Goal: Check status: Check status

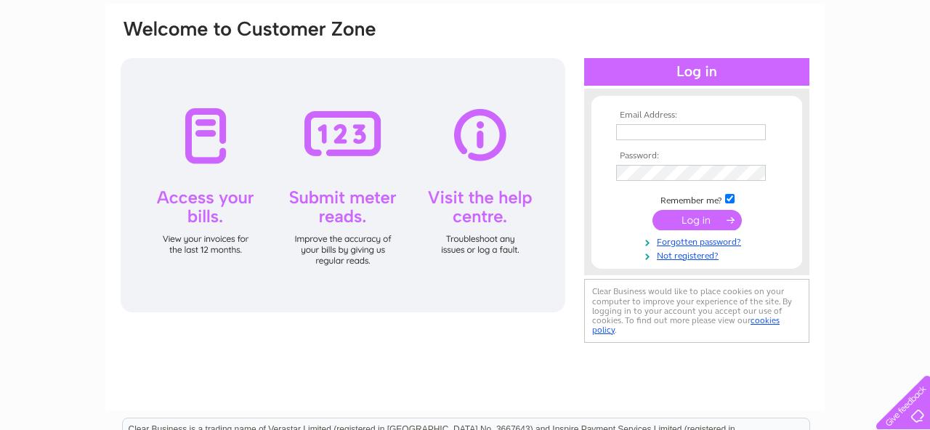
scroll to position [118, 0]
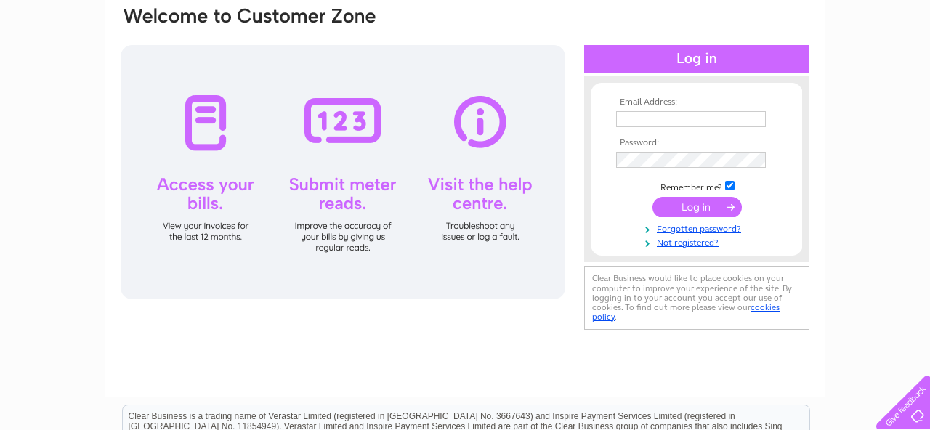
click at [205, 191] on div at bounding box center [343, 172] width 445 height 254
click at [624, 120] on input "text" at bounding box center [691, 119] width 151 height 17
type input "tom@britishcurlingsupplies.co.uk"
click at [691, 205] on input "submit" at bounding box center [696, 207] width 89 height 20
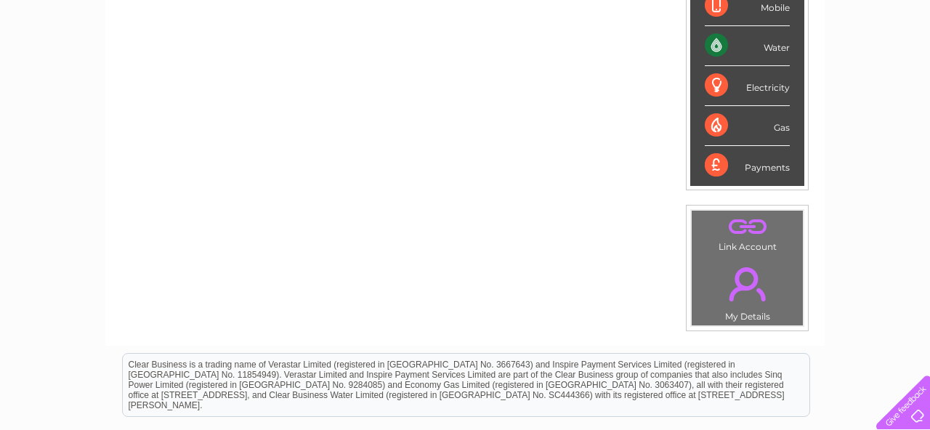
scroll to position [334, 0]
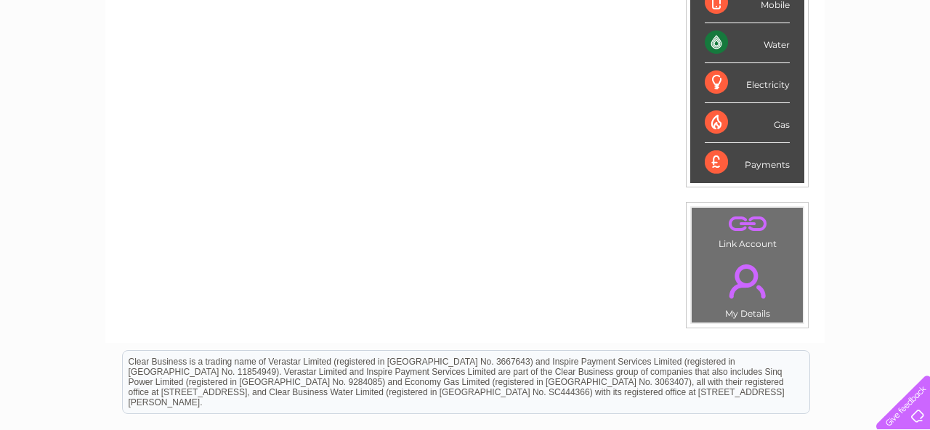
click at [774, 47] on div "Water" at bounding box center [747, 43] width 85 height 40
click at [713, 43] on div "Water" at bounding box center [747, 43] width 85 height 40
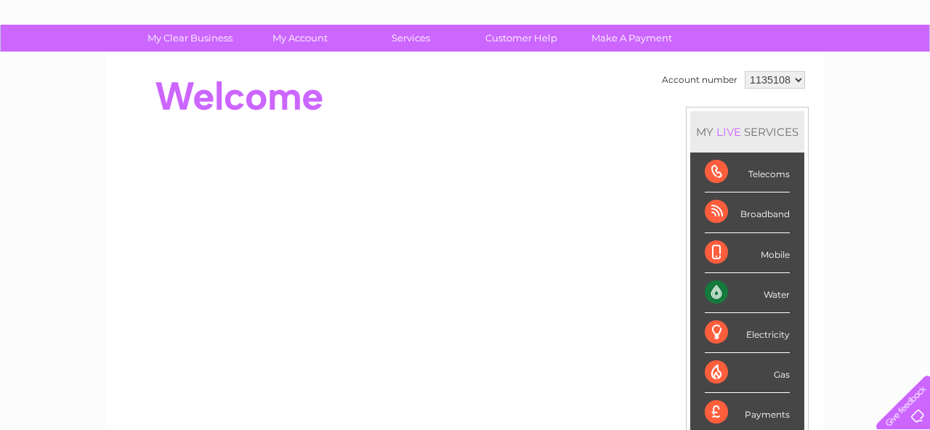
scroll to position [78, 0]
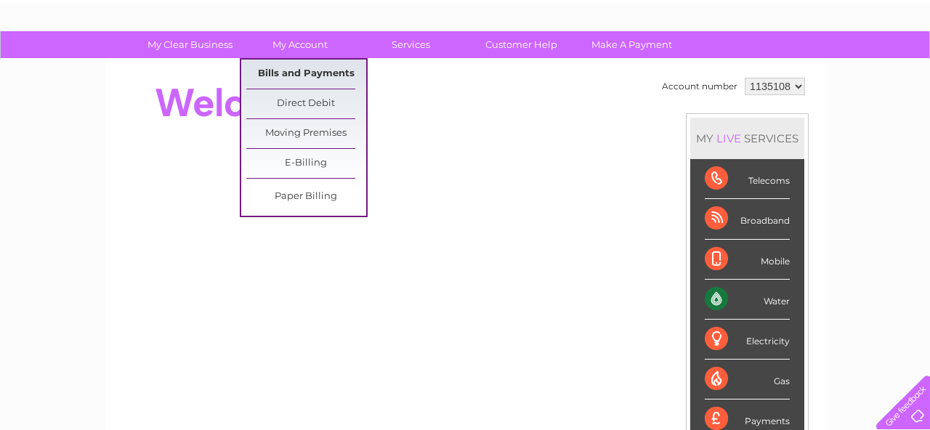
click at [300, 76] on link "Bills and Payments" at bounding box center [306, 74] width 120 height 29
click at [295, 69] on link "Bills and Payments" at bounding box center [306, 74] width 120 height 29
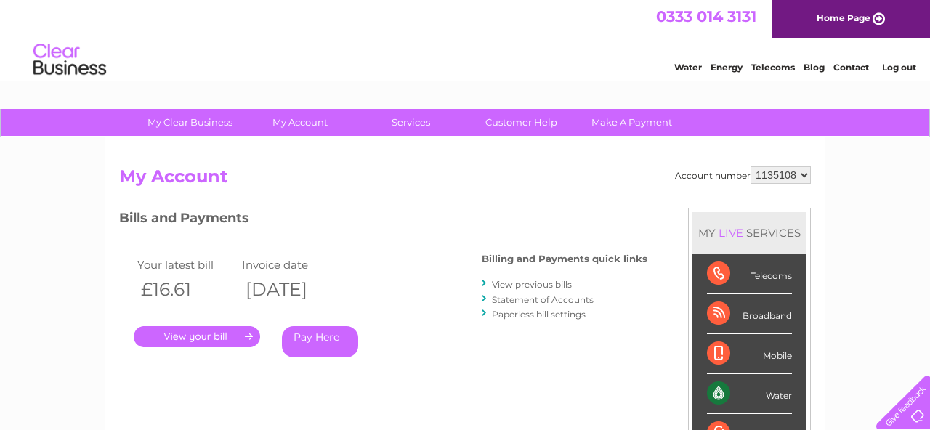
click at [216, 333] on link "." at bounding box center [197, 336] width 126 height 21
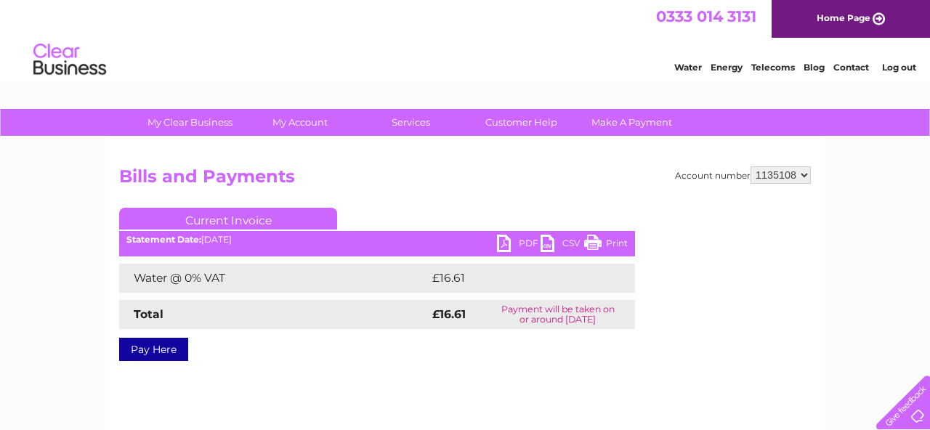
click at [508, 240] on link "PDF" at bounding box center [519, 245] width 44 height 21
